Goal: Task Accomplishment & Management: Manage account settings

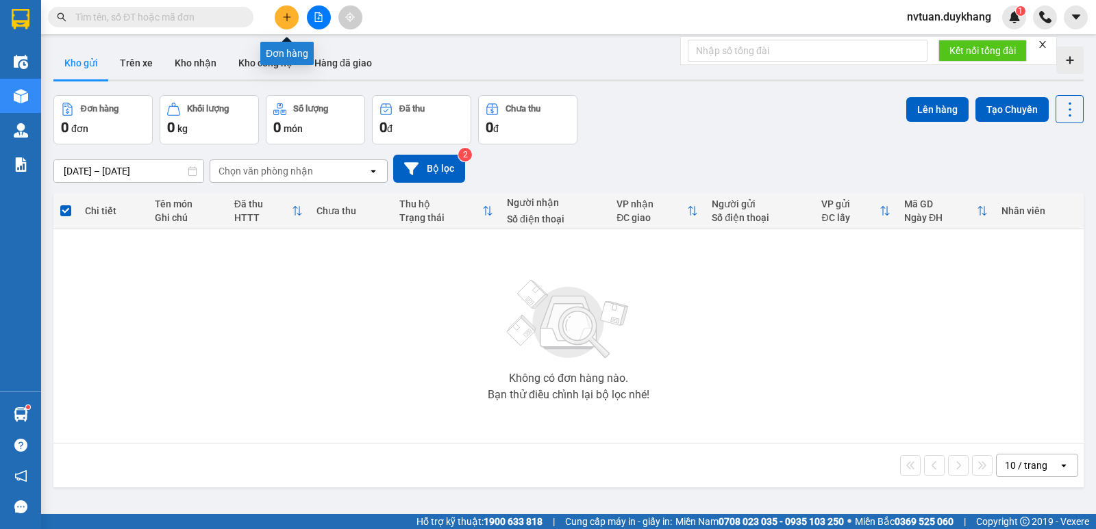
click at [283, 21] on icon "plus" at bounding box center [287, 17] width 10 height 10
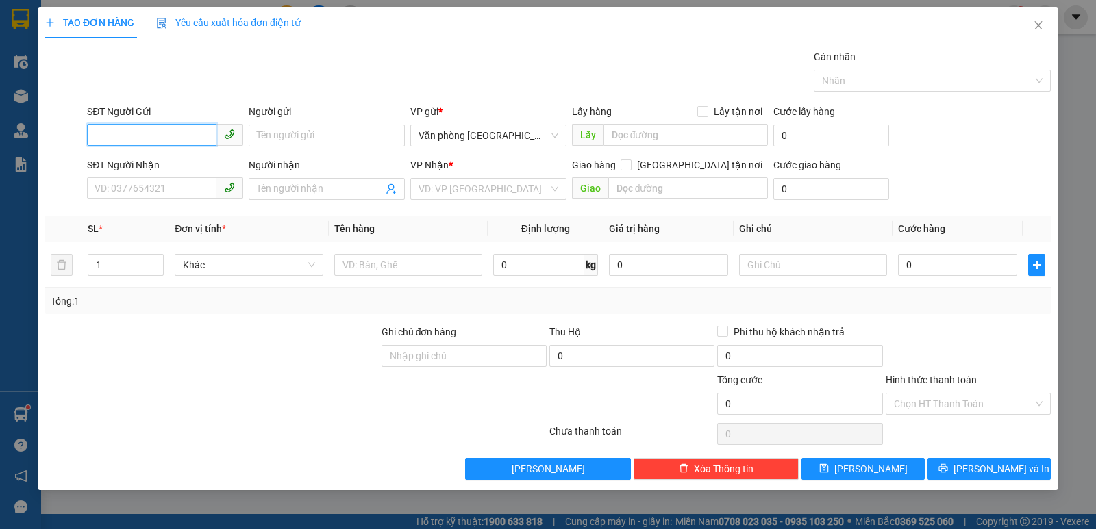
click at [150, 140] on input "SĐT Người Gửi" at bounding box center [151, 135] width 129 height 22
click at [165, 165] on div "0983109975" at bounding box center [165, 162] width 140 height 15
type input "0983109975"
click at [293, 130] on input "Người gửi" at bounding box center [327, 136] width 156 height 22
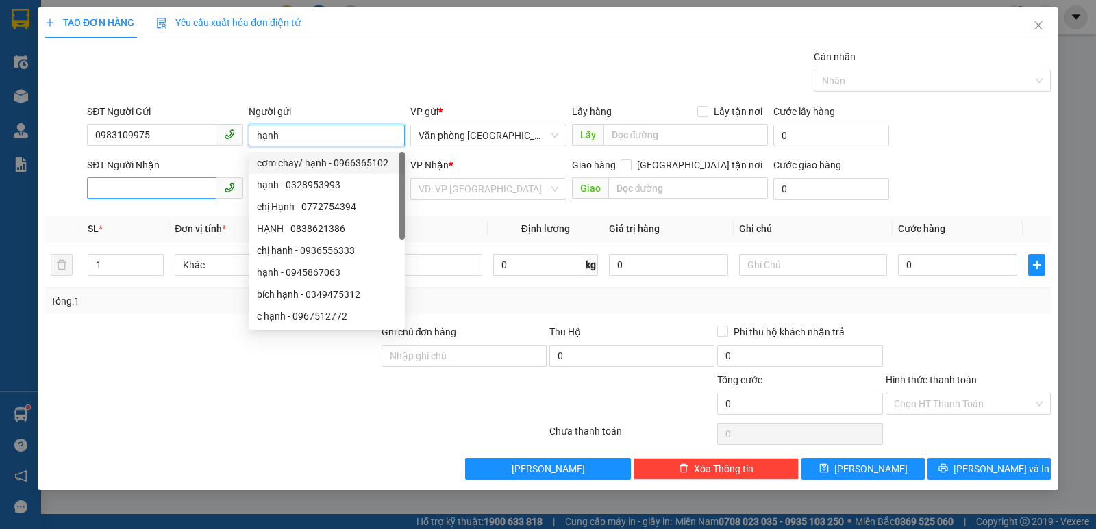
type input "hạnh"
click at [131, 196] on input "SĐT Người Nhận" at bounding box center [151, 188] width 129 height 22
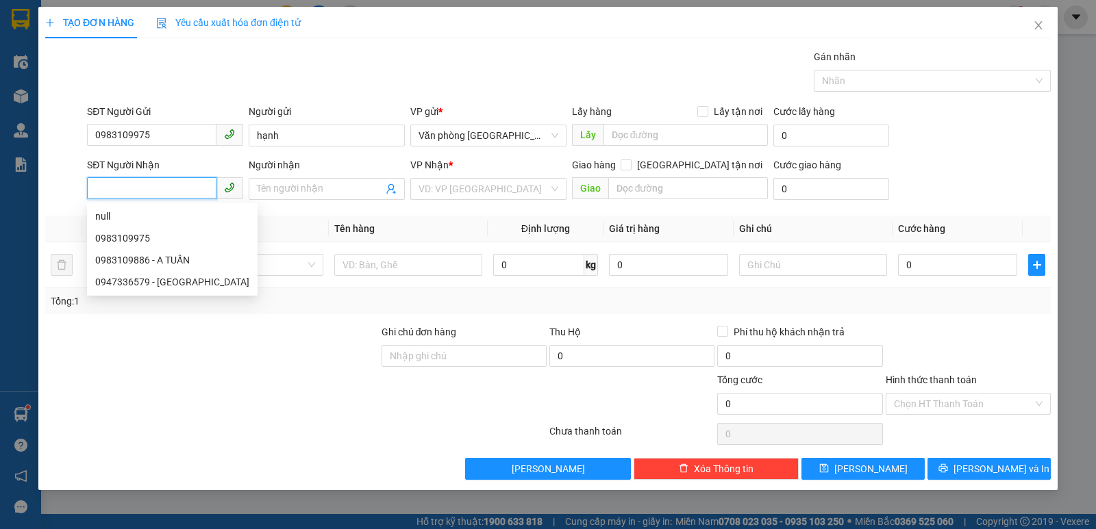
click at [131, 194] on input "SĐT Người Nhận" at bounding box center [151, 188] width 129 height 22
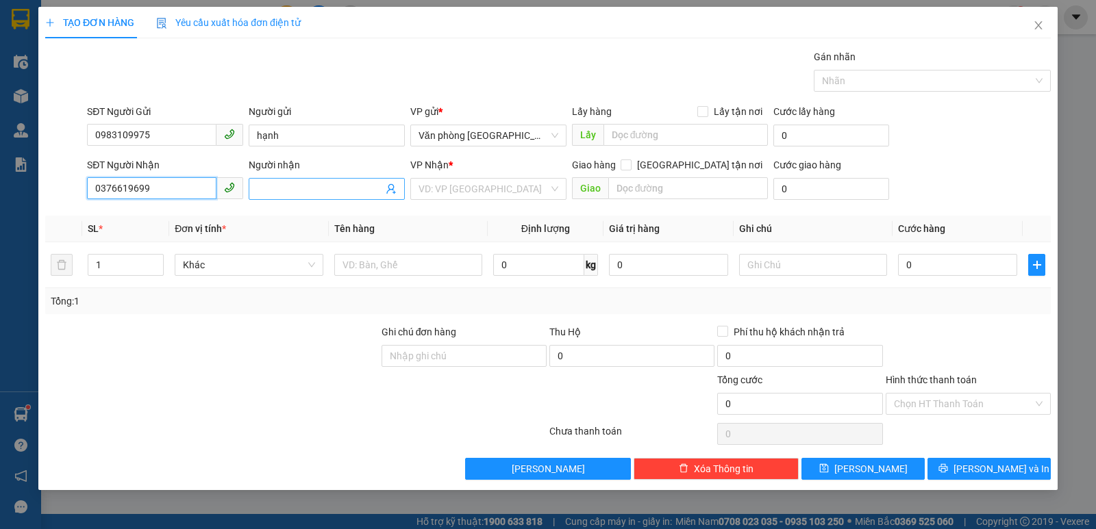
type input "0376619699"
click at [277, 188] on input "Người nhận" at bounding box center [320, 188] width 126 height 15
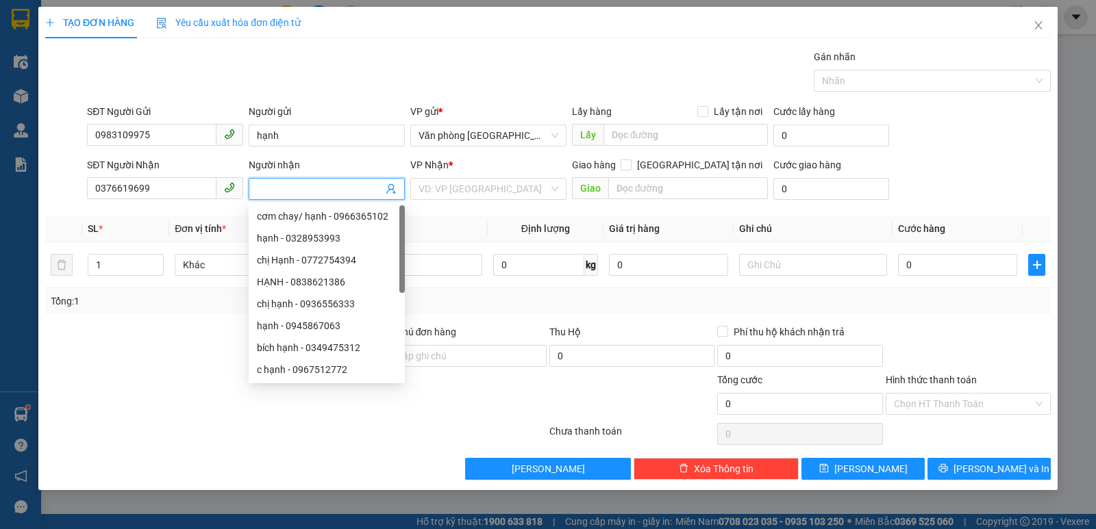
type input "d"
type input "đạt"
click at [480, 196] on input "search" at bounding box center [483, 189] width 130 height 21
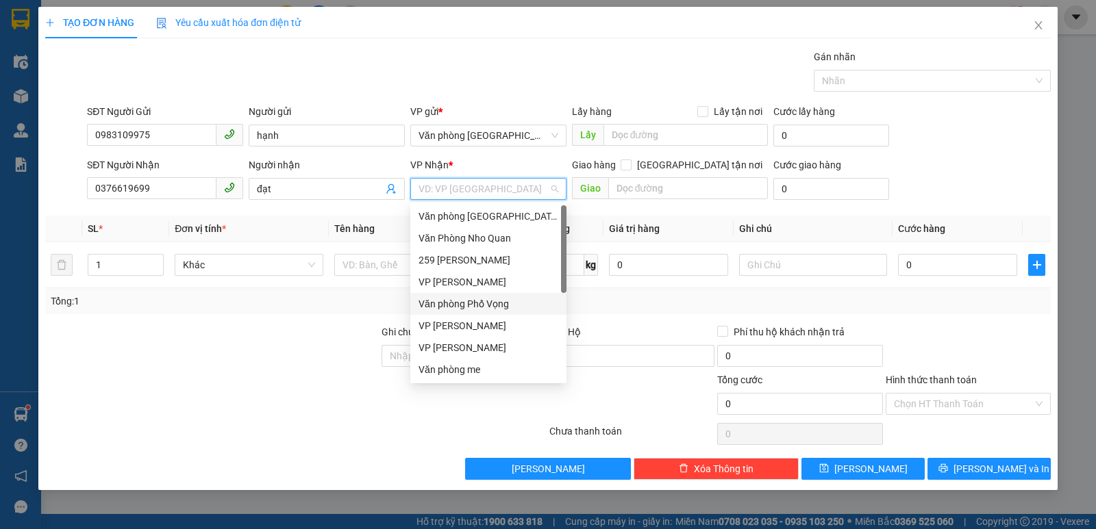
click at [483, 309] on div "Văn phòng Phố Vọng" at bounding box center [488, 303] width 140 height 15
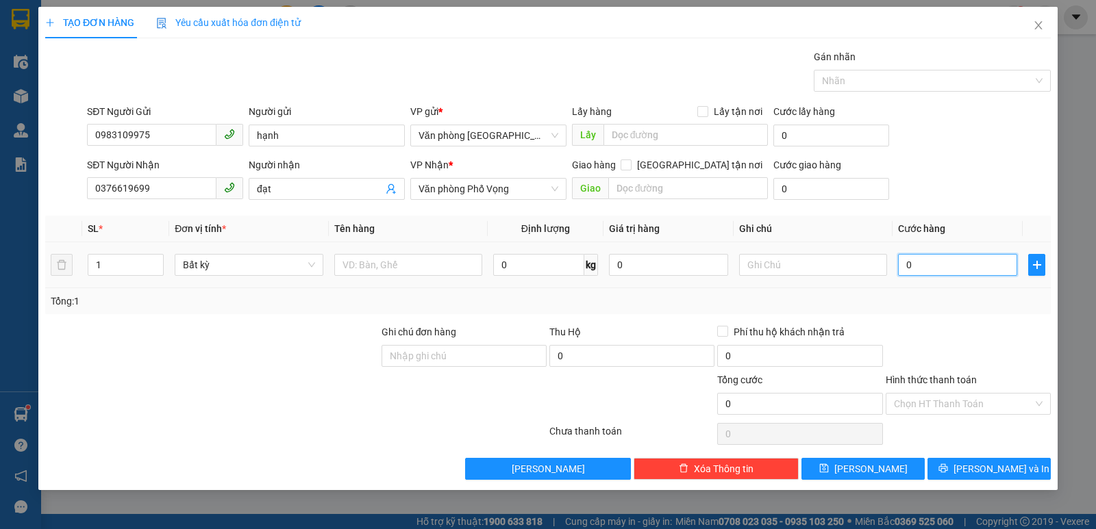
click at [982, 264] on input "0" at bounding box center [957, 265] width 119 height 22
type input "3"
type input "30"
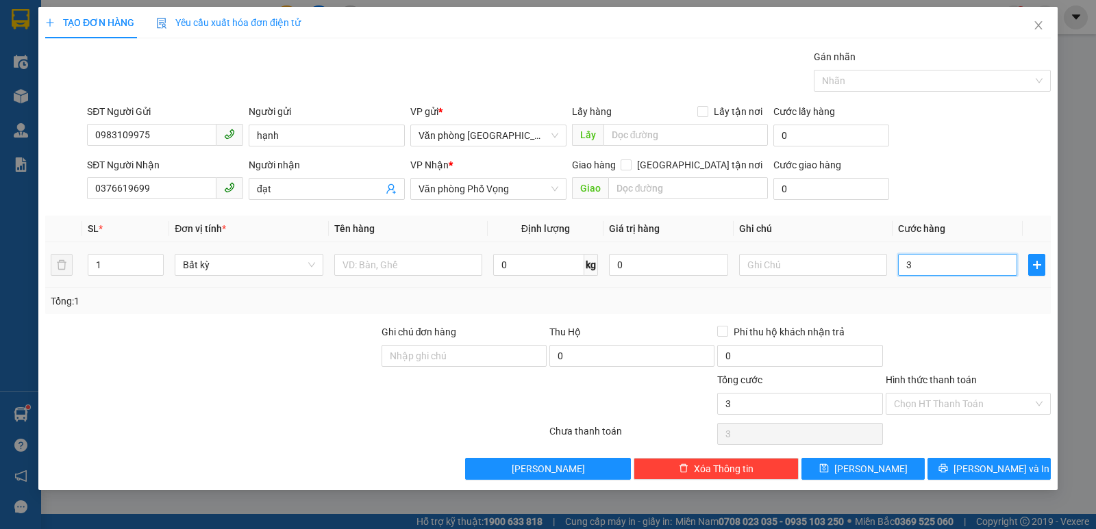
type input "30"
type input "300"
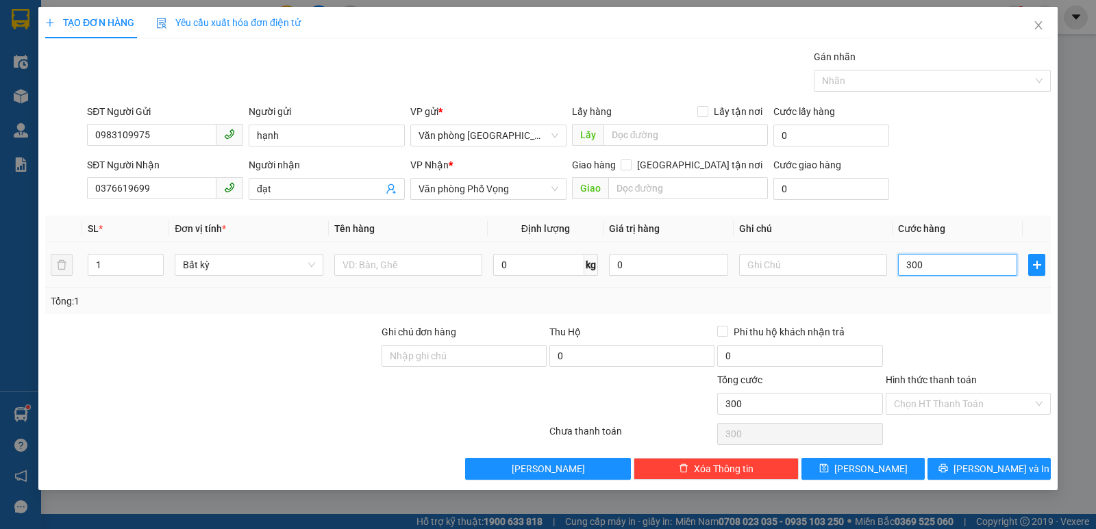
type input "3.000"
type input "30.000"
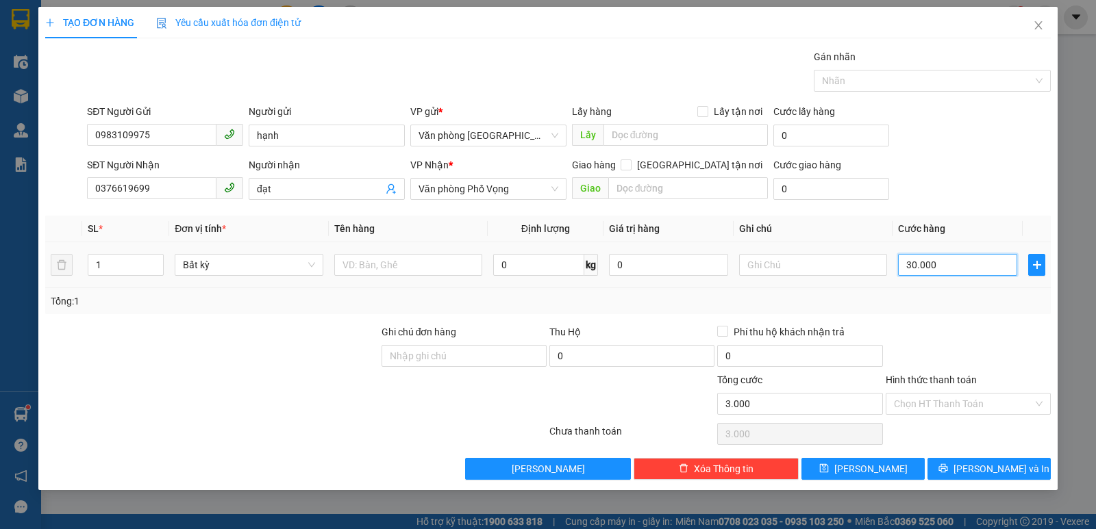
type input "30.000"
drag, startPoint x: 977, startPoint y: 405, endPoint x: 971, endPoint y: 414, distance: 10.3
click at [976, 407] on input "Hình thức thanh toán" at bounding box center [963, 404] width 139 height 21
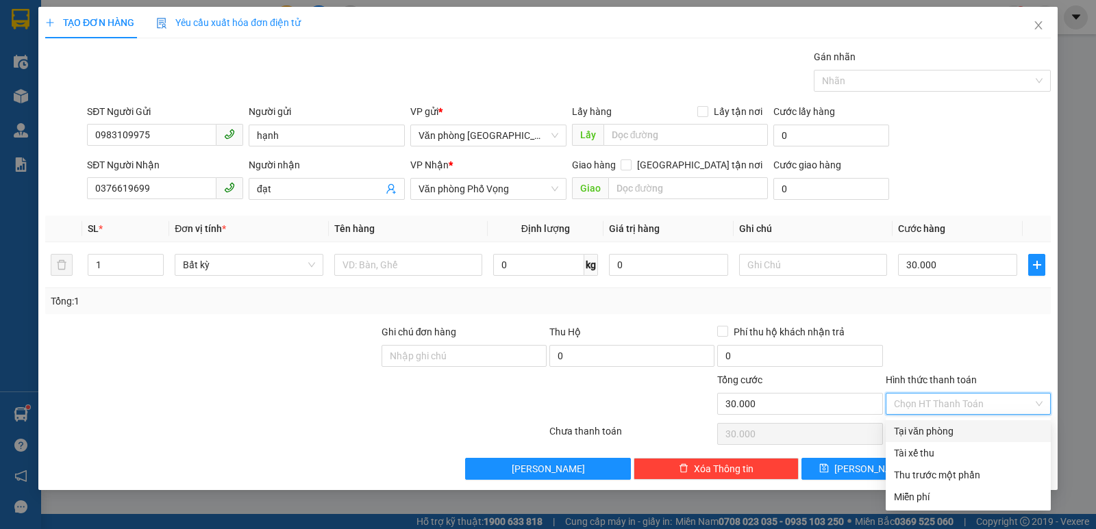
click at [959, 436] on div "Tại văn phòng" at bounding box center [968, 431] width 149 height 15
type input "0"
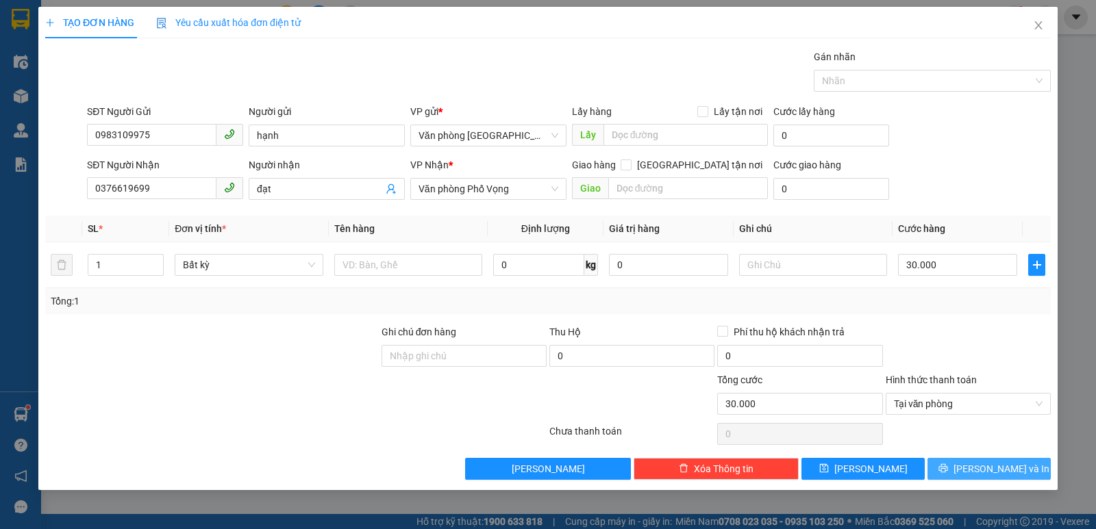
click at [961, 475] on button "[PERSON_NAME] và In" at bounding box center [988, 469] width 123 height 22
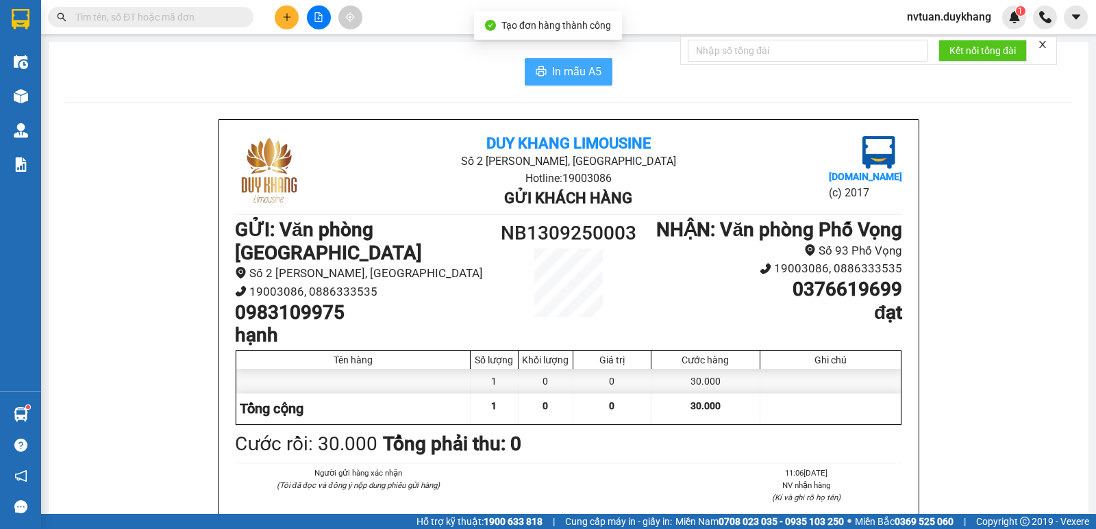
click at [570, 73] on span "In mẫu A5" at bounding box center [576, 71] width 49 height 17
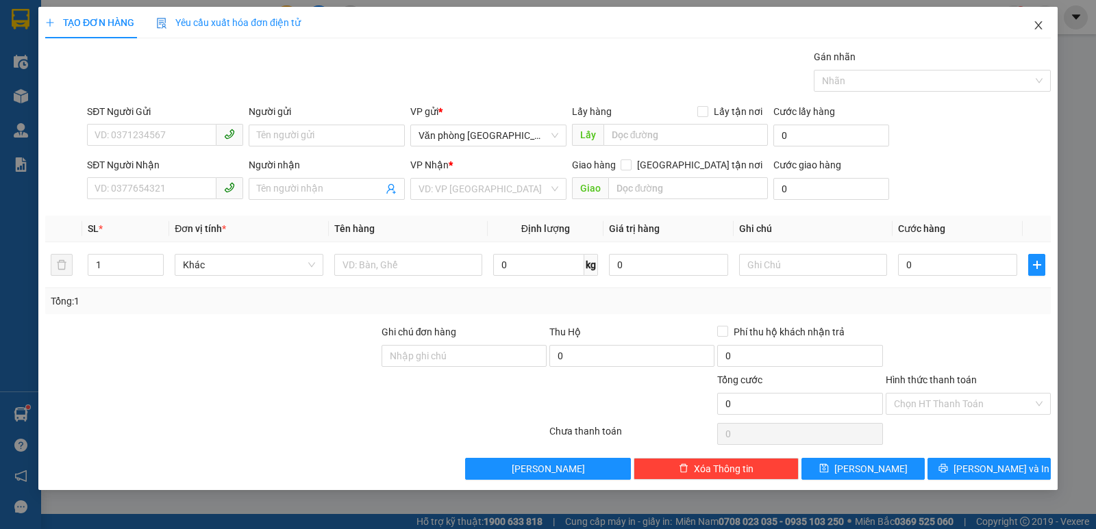
click at [1039, 23] on icon "close" at bounding box center [1038, 25] width 11 height 11
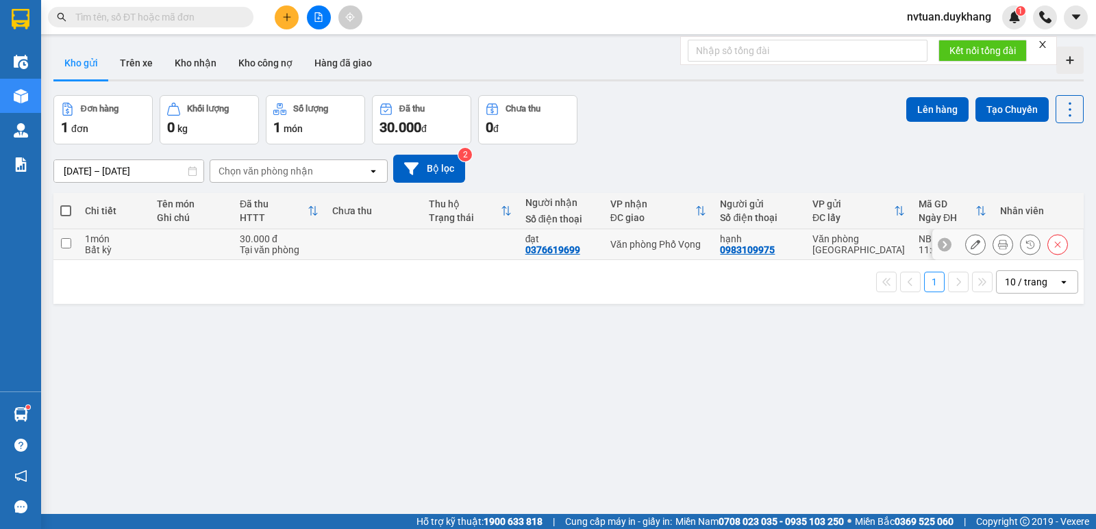
click at [73, 240] on td at bounding box center [65, 244] width 25 height 31
checkbox input "true"
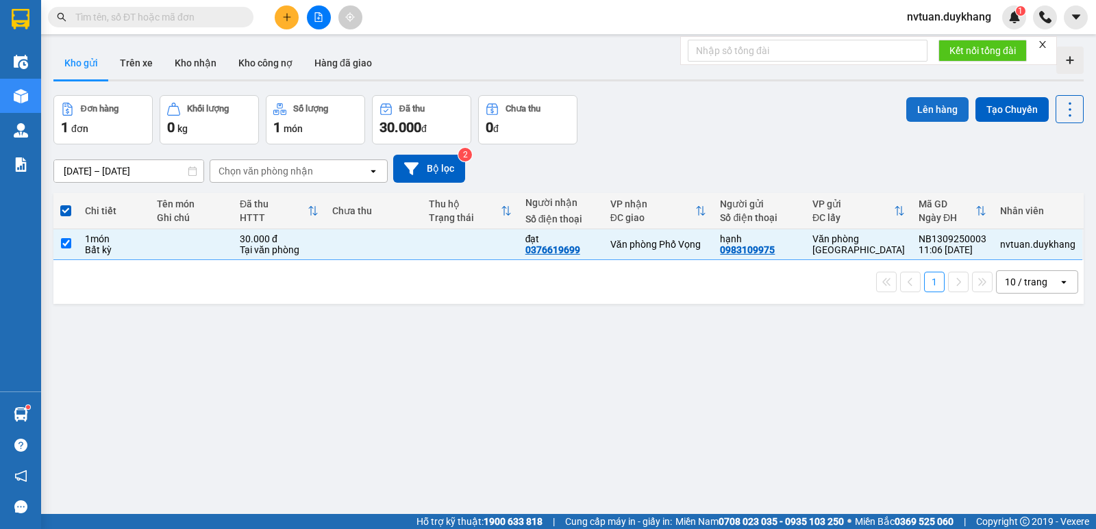
click at [935, 103] on button "Lên hàng" at bounding box center [937, 109] width 62 height 25
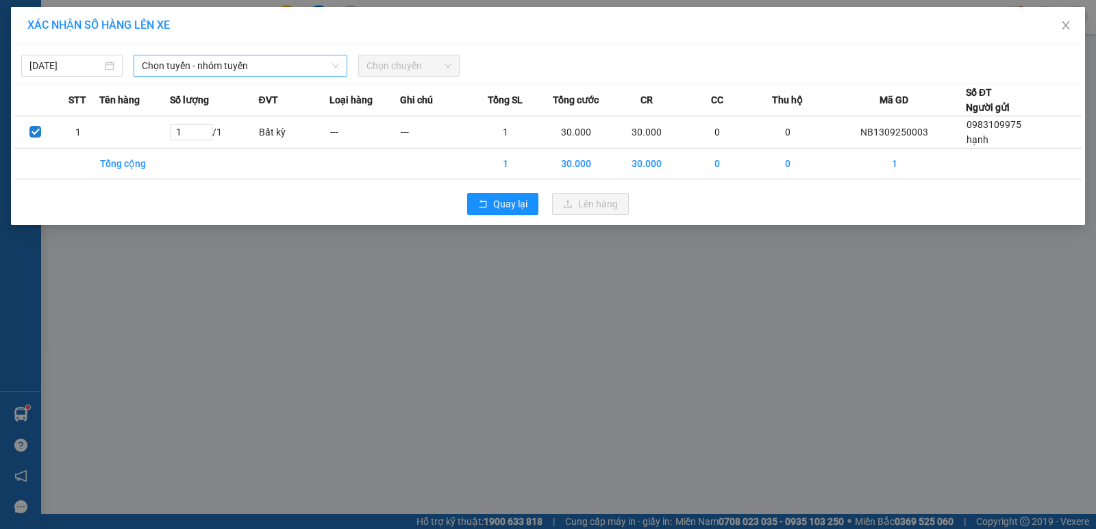
drag, startPoint x: 188, startPoint y: 60, endPoint x: 194, endPoint y: 69, distance: 10.8
click at [188, 60] on span "Chọn tuyến - nhóm tuyến" at bounding box center [240, 65] width 197 height 21
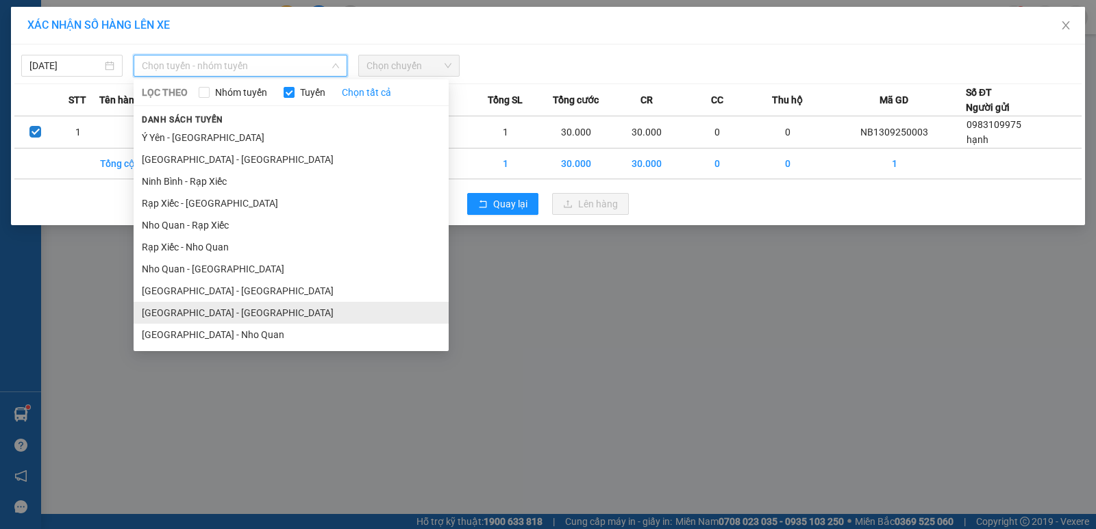
drag, startPoint x: 188, startPoint y: 310, endPoint x: 199, endPoint y: 307, distance: 11.5
click at [188, 310] on li "[GEOGRAPHIC_DATA] - [GEOGRAPHIC_DATA]" at bounding box center [291, 313] width 315 height 22
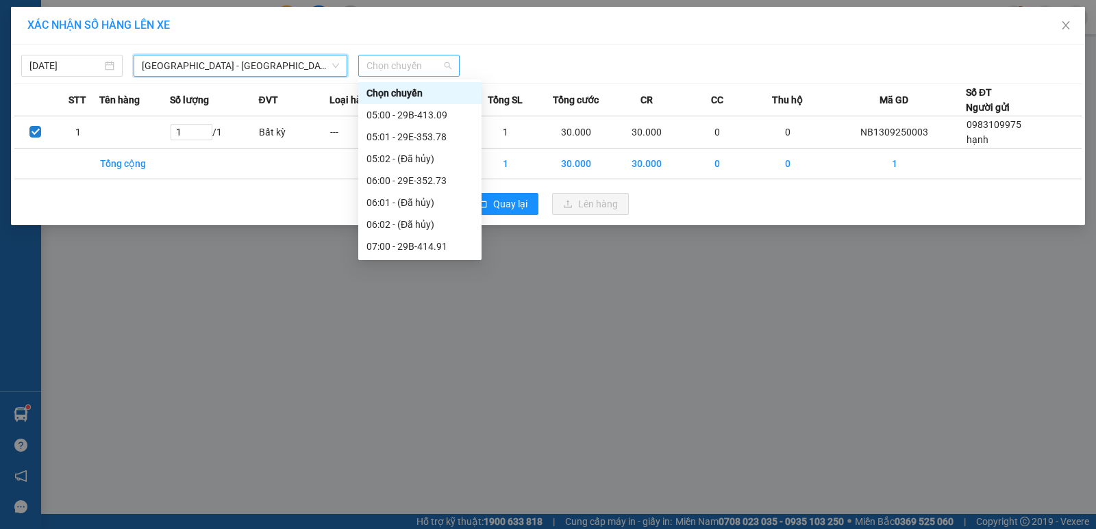
click at [406, 75] on span "Chọn chuyến" at bounding box center [408, 65] width 85 height 21
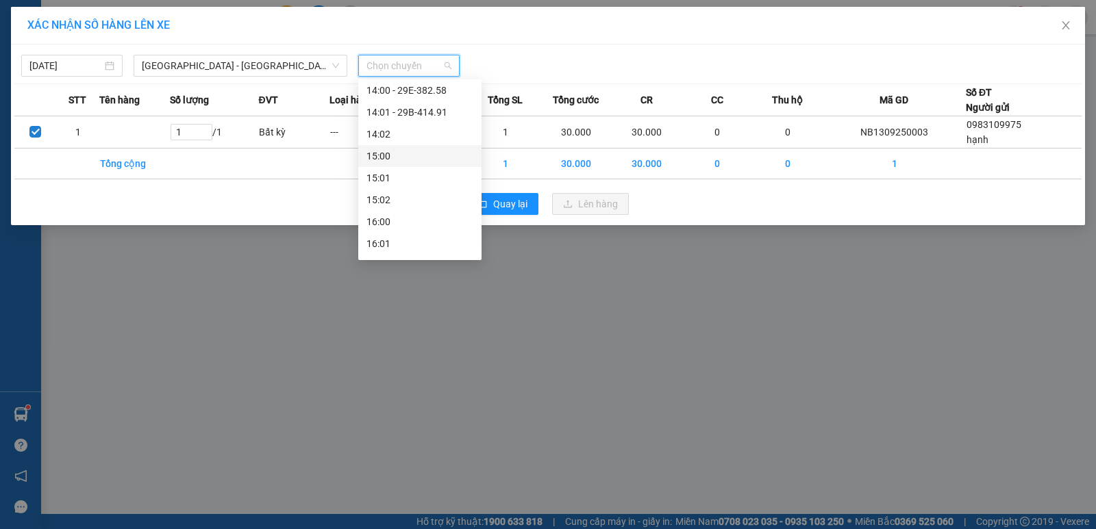
scroll to position [548, 0]
click at [436, 116] on div "13:01 - 29B-414.66" at bounding box center [419, 115] width 107 height 15
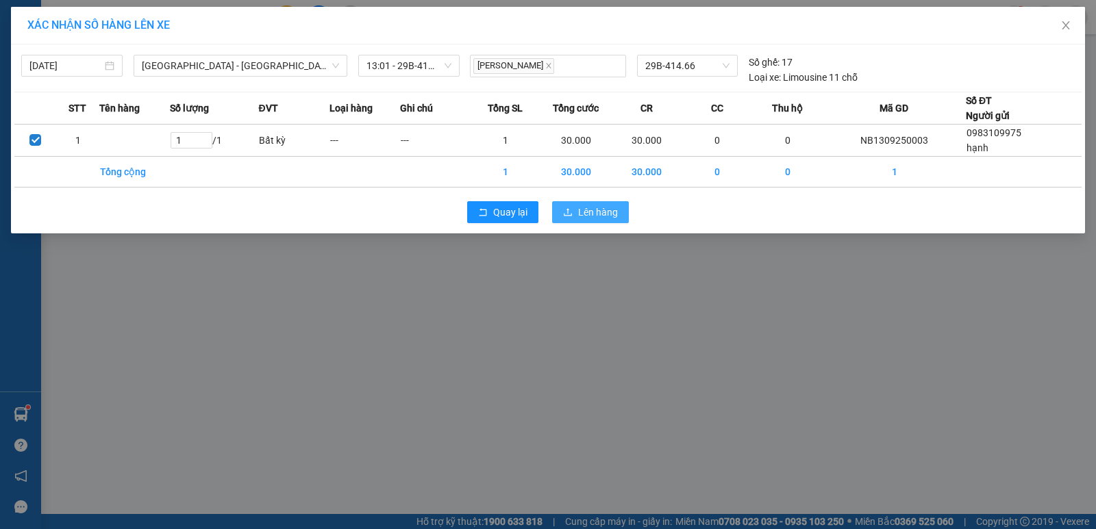
click at [577, 207] on button "Lên hàng" at bounding box center [590, 212] width 77 height 22
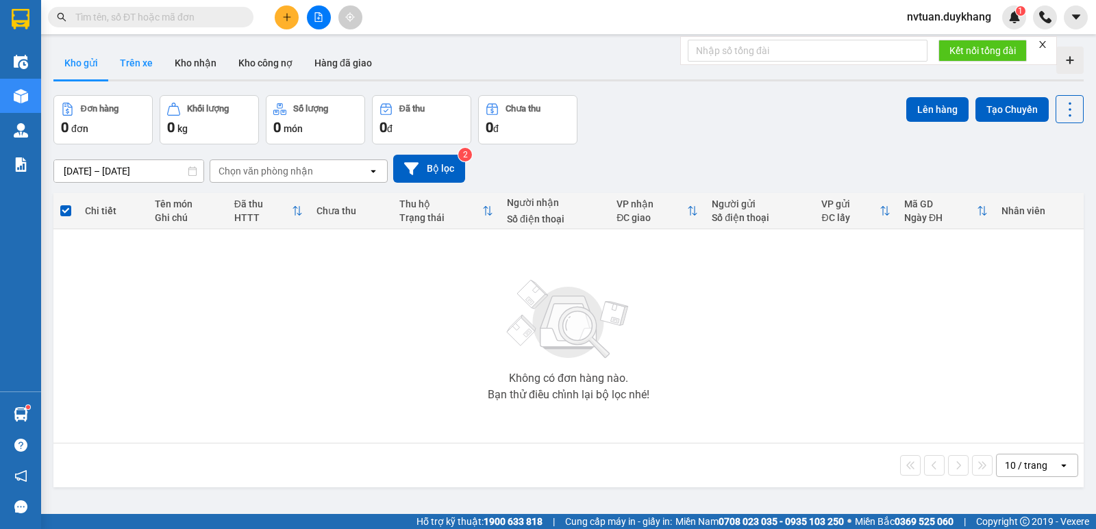
click at [124, 57] on button "Trên xe" at bounding box center [136, 63] width 55 height 33
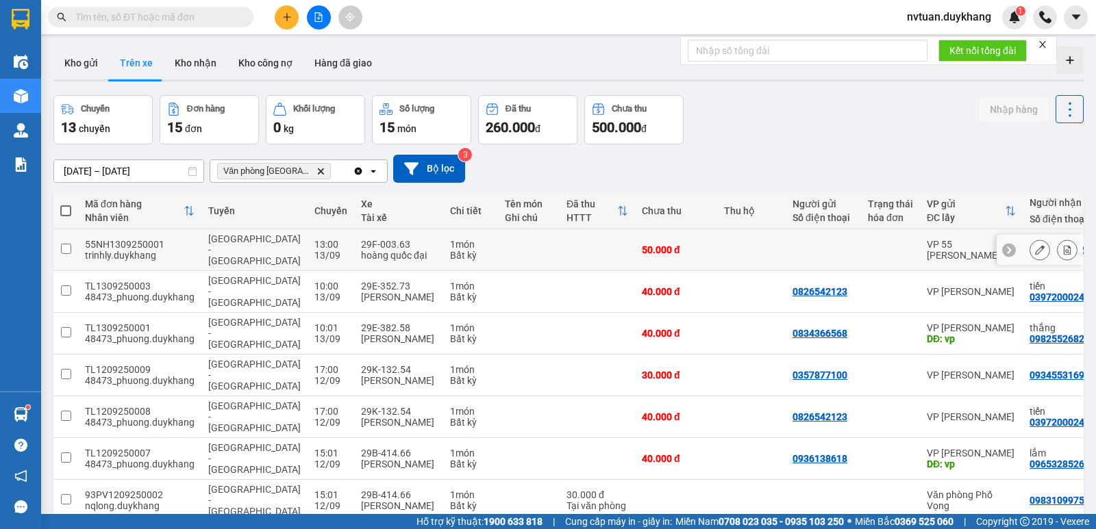
scroll to position [68, 0]
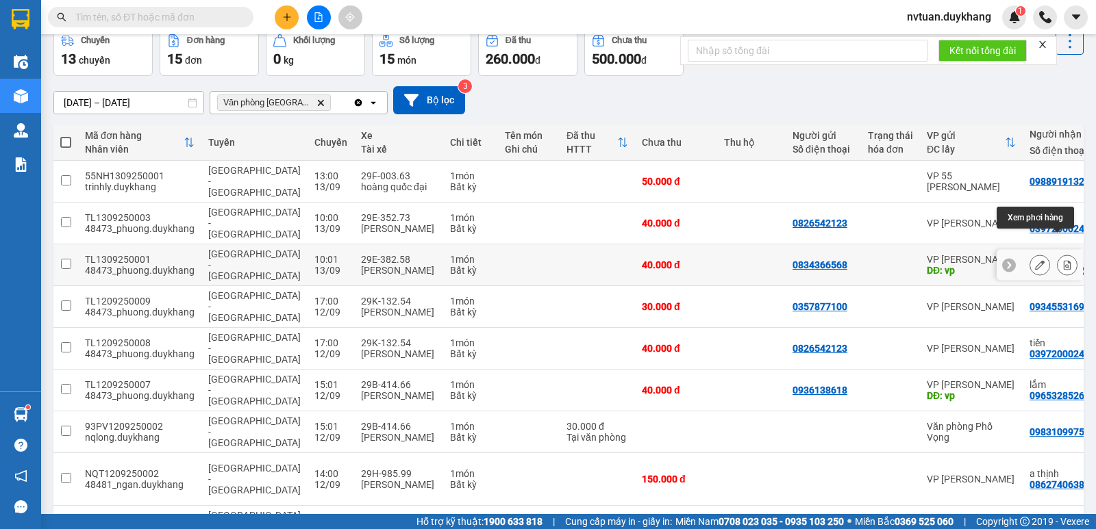
click at [1035, 260] on icon at bounding box center [1040, 265] width 10 height 10
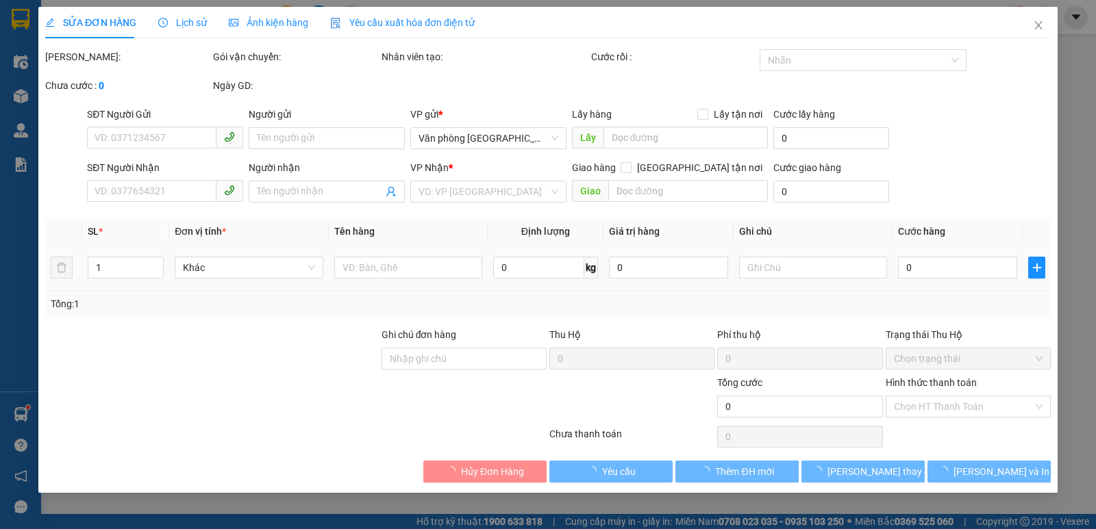
type input "0834366568"
type input "vp"
type input "0982552682"
type input "thắng"
type input "vp"
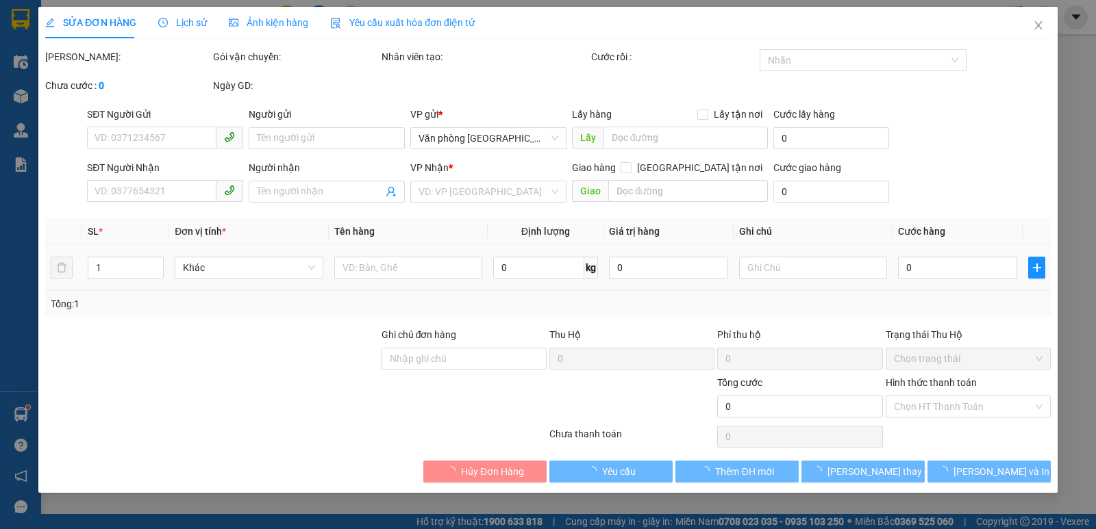
type input "40.000"
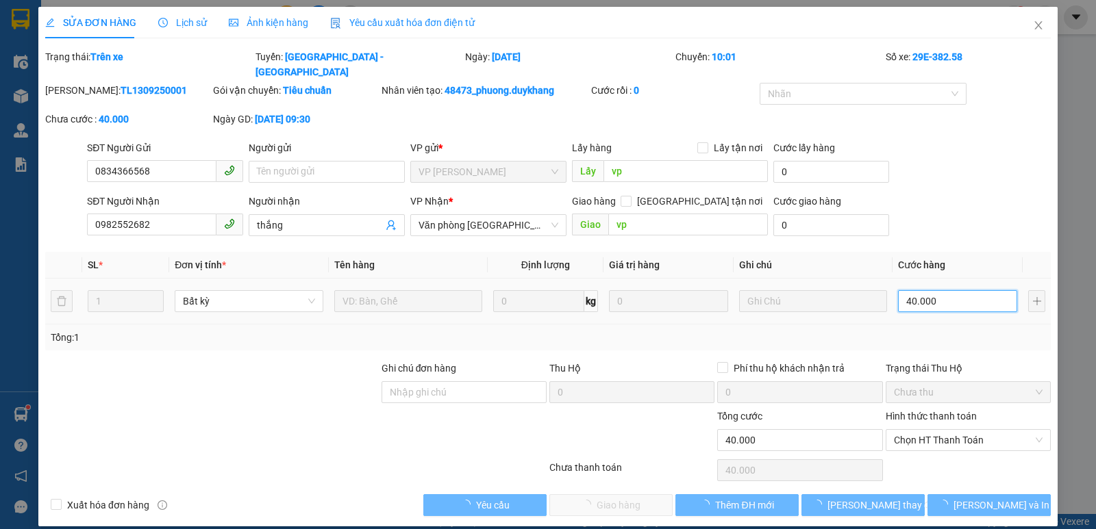
type input "3"
type input "30"
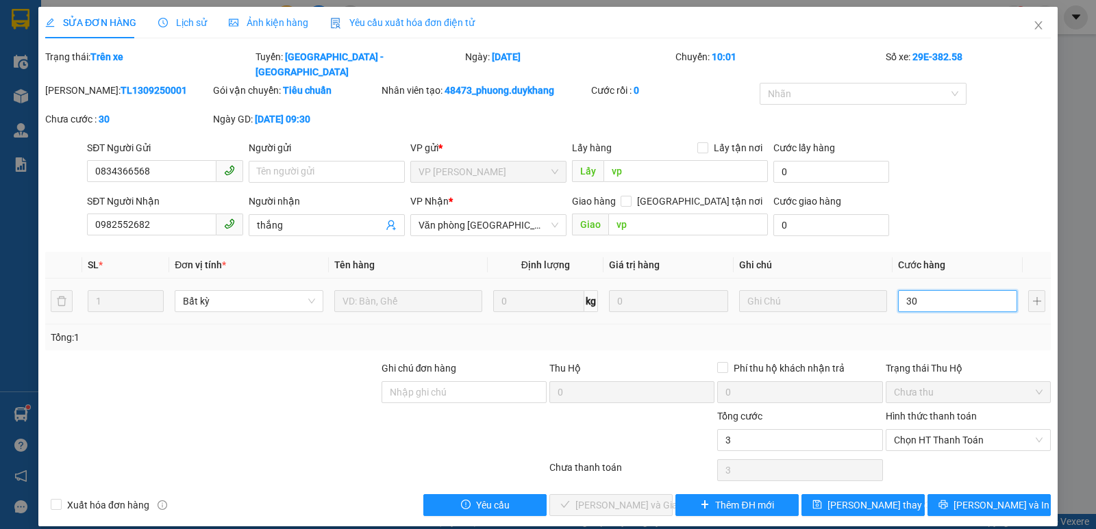
type input "30"
type input "300"
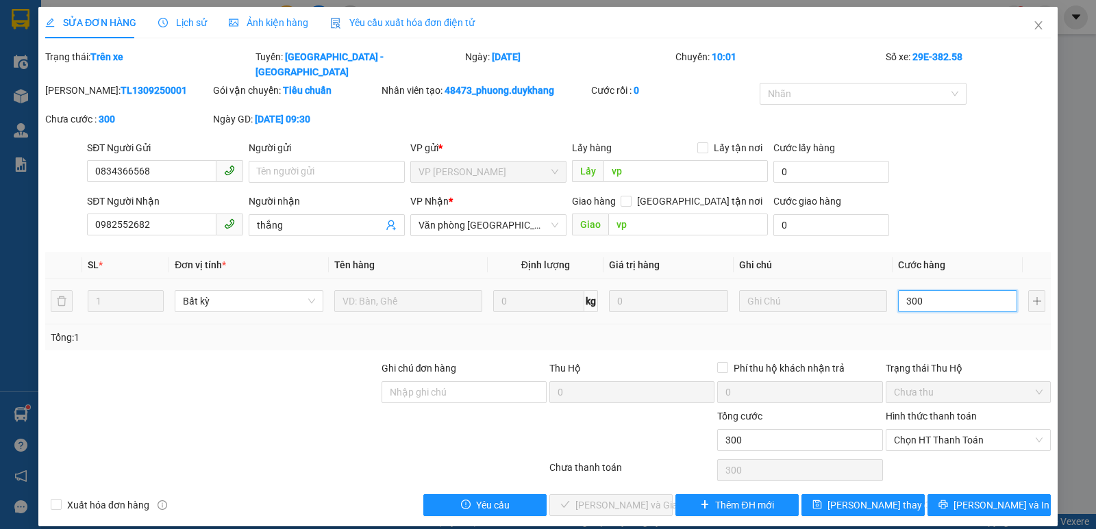
type input "3.000"
type input "30.000"
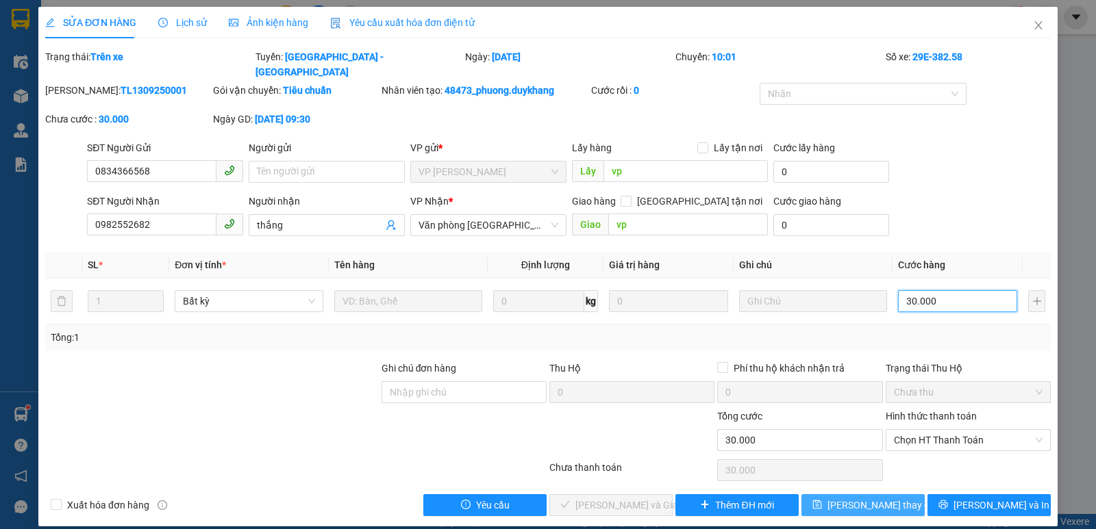
type input "30.000"
click at [850, 498] on span "[PERSON_NAME] thay đổi" at bounding box center [882, 505] width 110 height 15
